Goal: Answer question/provide support: Participate in discussion

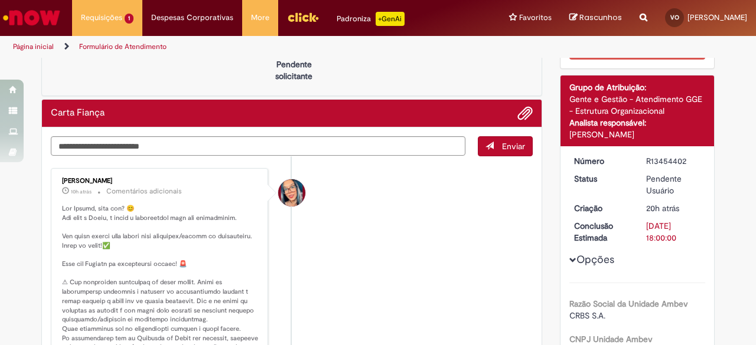
scroll to position [52, 0]
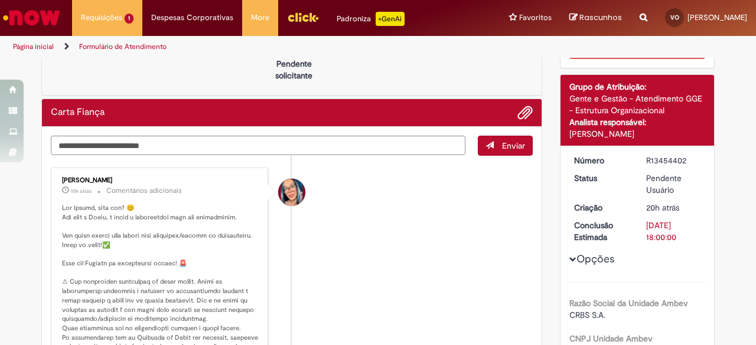
click at [571, 257] on span "Opções para R13454402" at bounding box center [572, 259] width 7 height 7
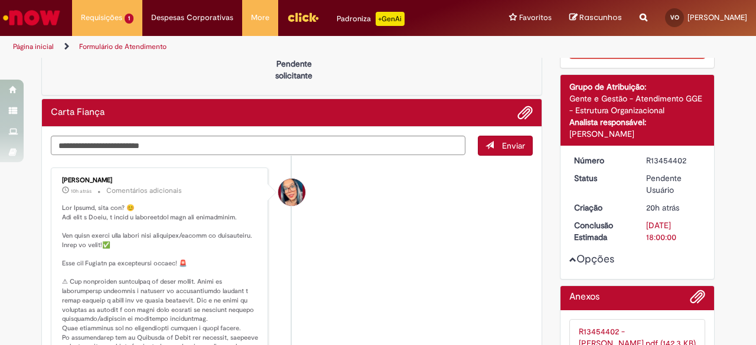
scroll to position [199, 0]
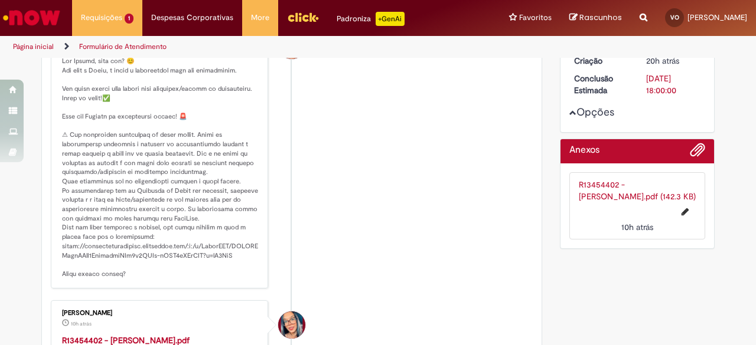
click at [613, 190] on link "R13454402 - VICTOR QUEIROZ DE OLIVEIRA.pdf (142.3 KB)" at bounding box center [637, 191] width 117 height 22
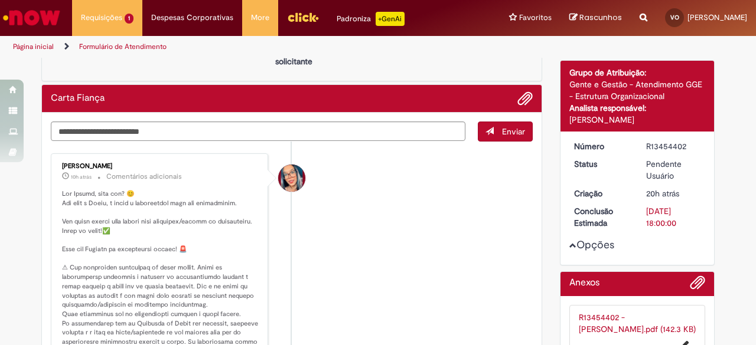
scroll to position [66, 0]
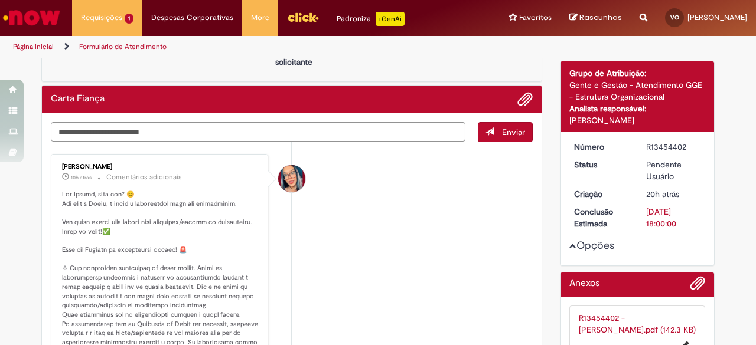
drag, startPoint x: 371, startPoint y: 182, endPoint x: 331, endPoint y: 178, distance: 39.9
click at [331, 178] on li "Maira Priscila Da Silva Arnaldo 10h atrás 10 horas atrás Comentários adicionais" at bounding box center [292, 288] width 482 height 268
click at [253, 125] on textarea "Digite sua mensagem aqui..." at bounding box center [258, 131] width 415 height 19
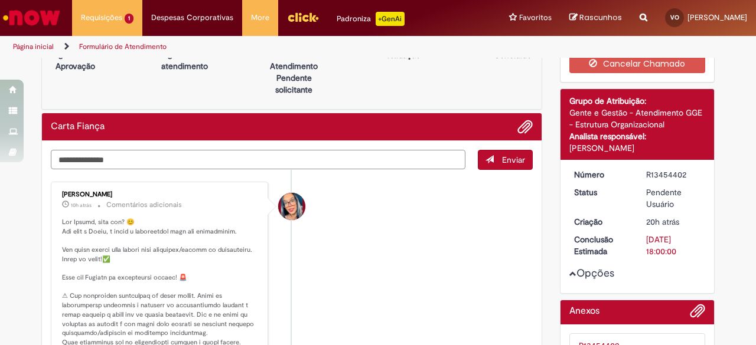
scroll to position [0, 0]
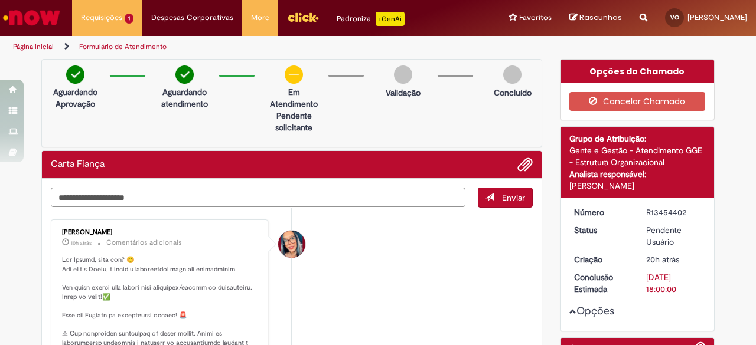
type textarea "**********"
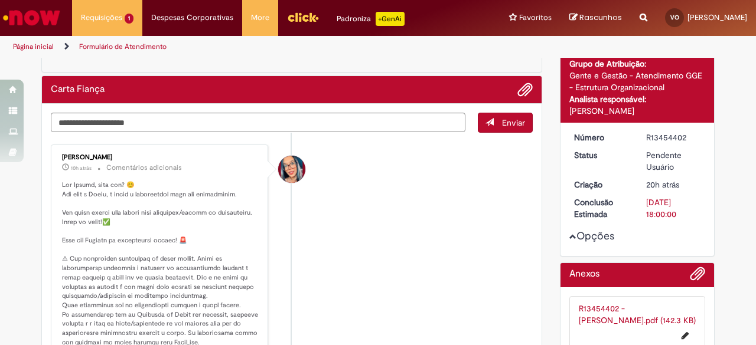
scroll to position [77, 0]
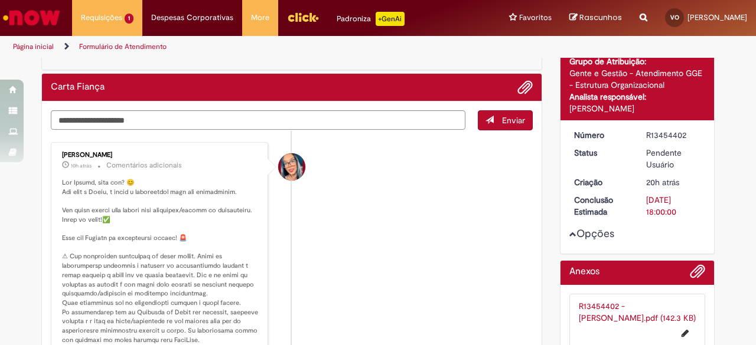
click at [495, 116] on button "Enviar" at bounding box center [505, 120] width 55 height 20
